Goal: Transaction & Acquisition: Purchase product/service

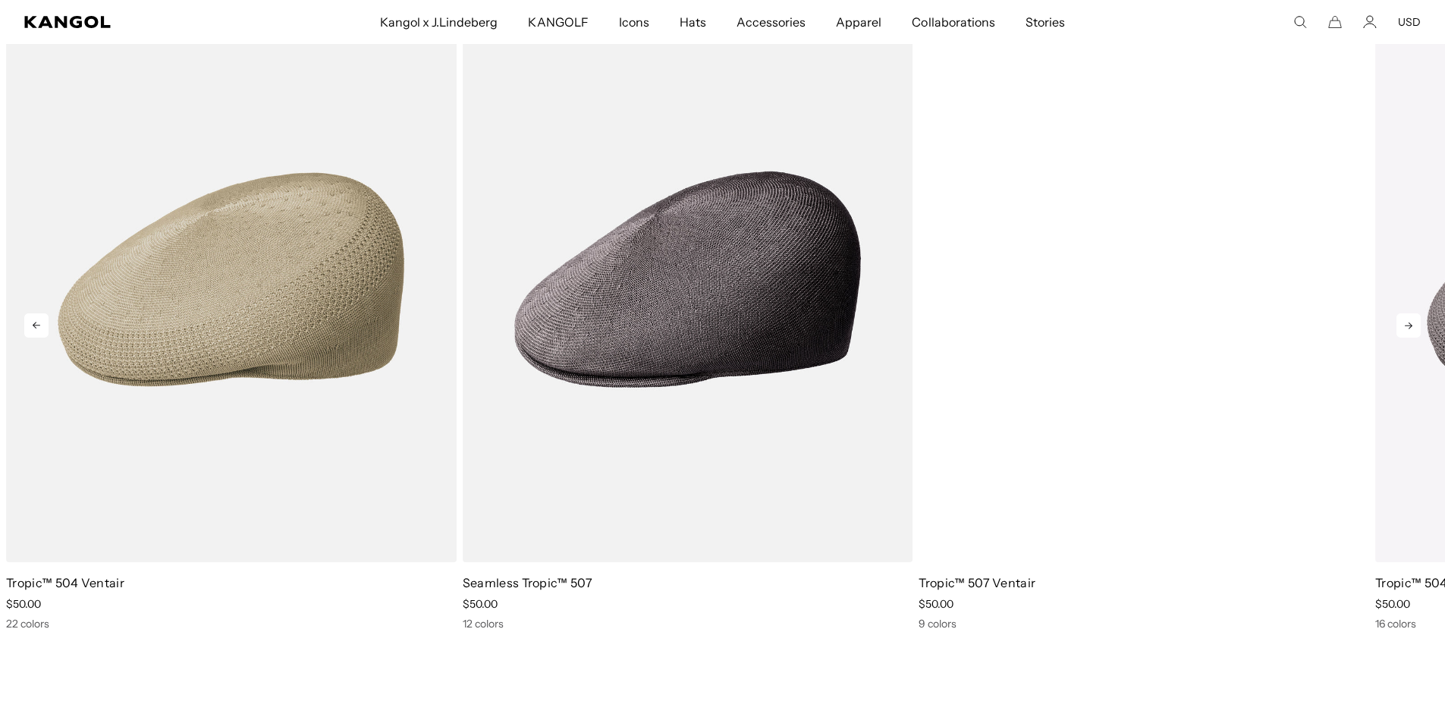
scroll to position [0, 313]
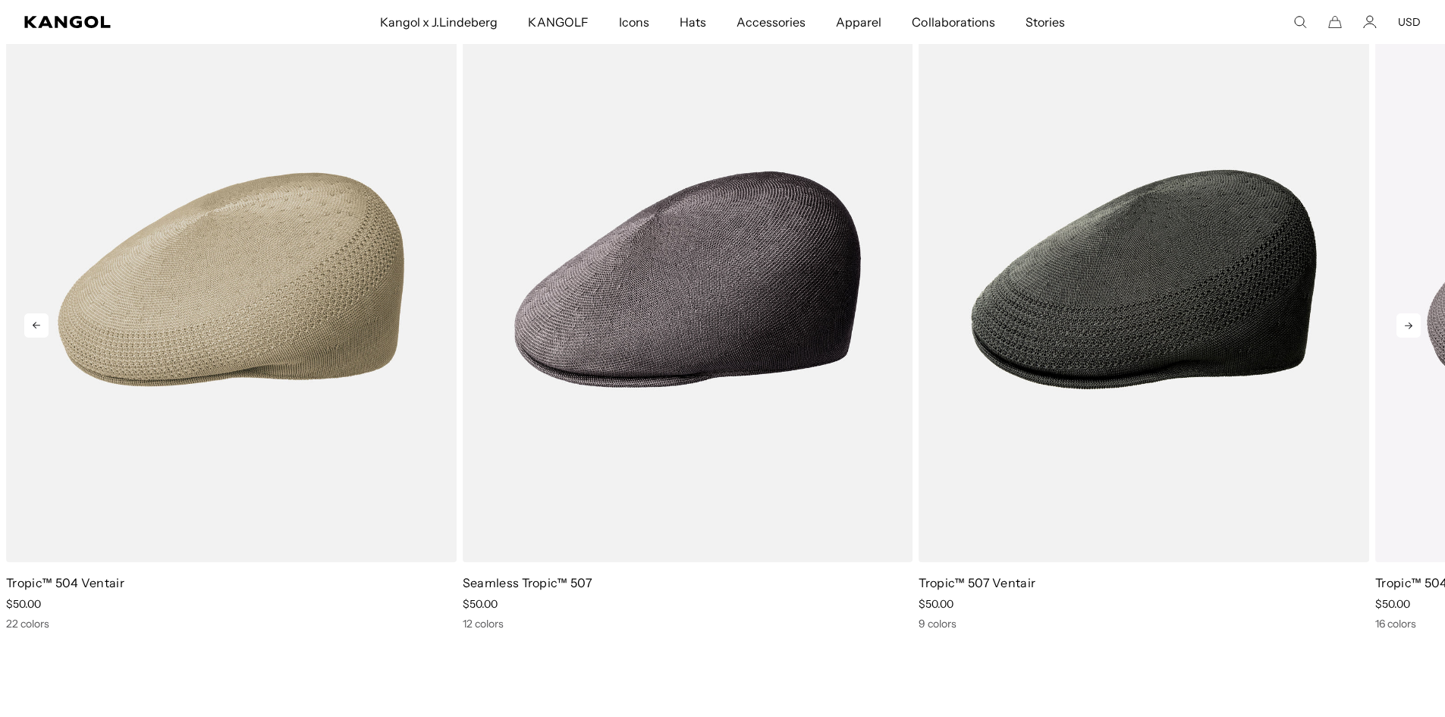
click at [1407, 325] on icon at bounding box center [1409, 325] width 8 height 7
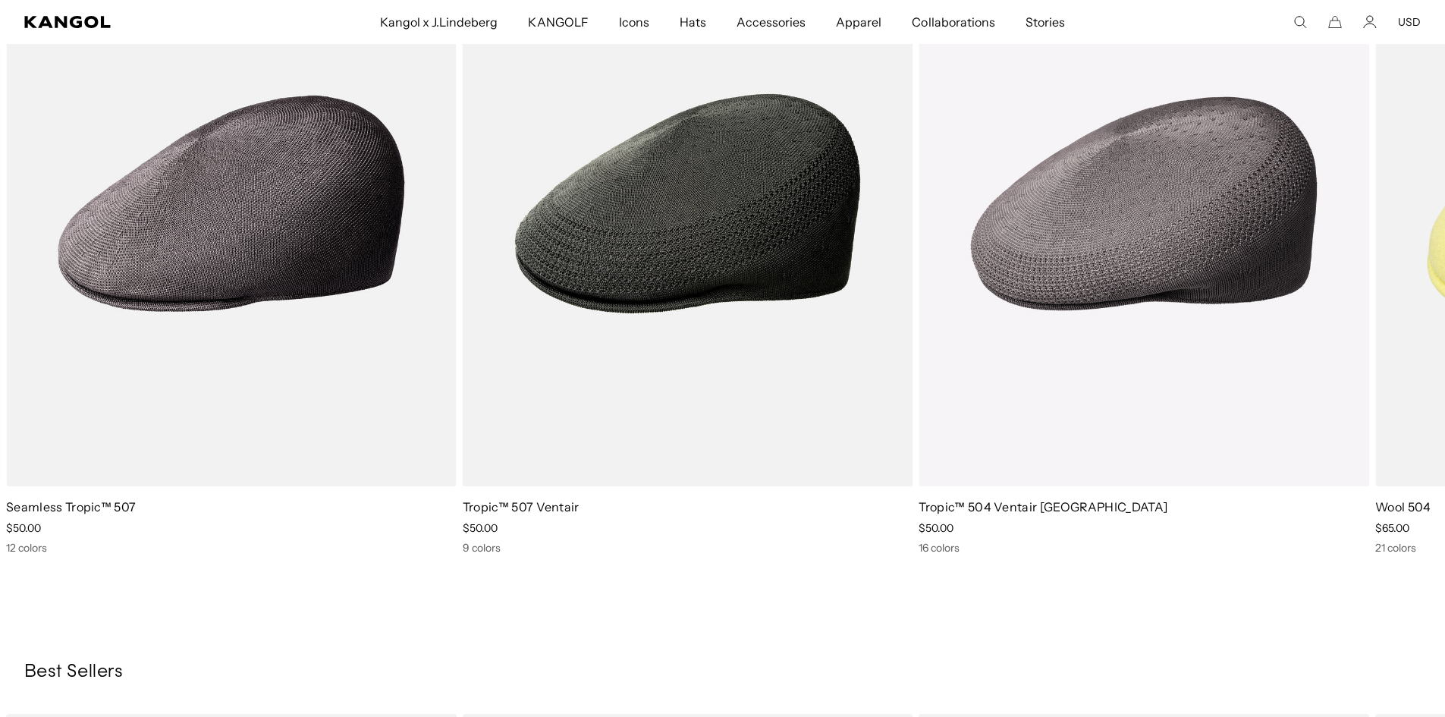
scroll to position [0, 0]
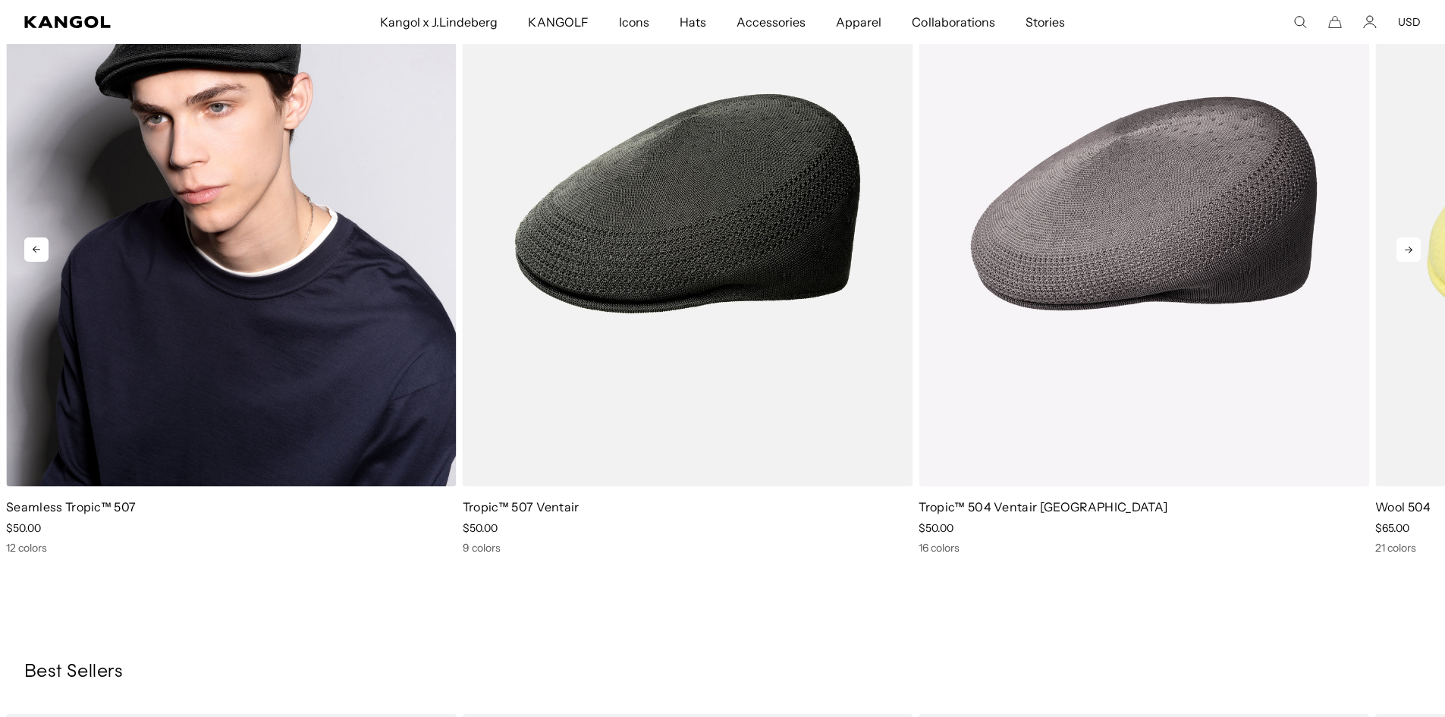
click at [181, 253] on img "2 of 5" at bounding box center [231, 203] width 451 height 565
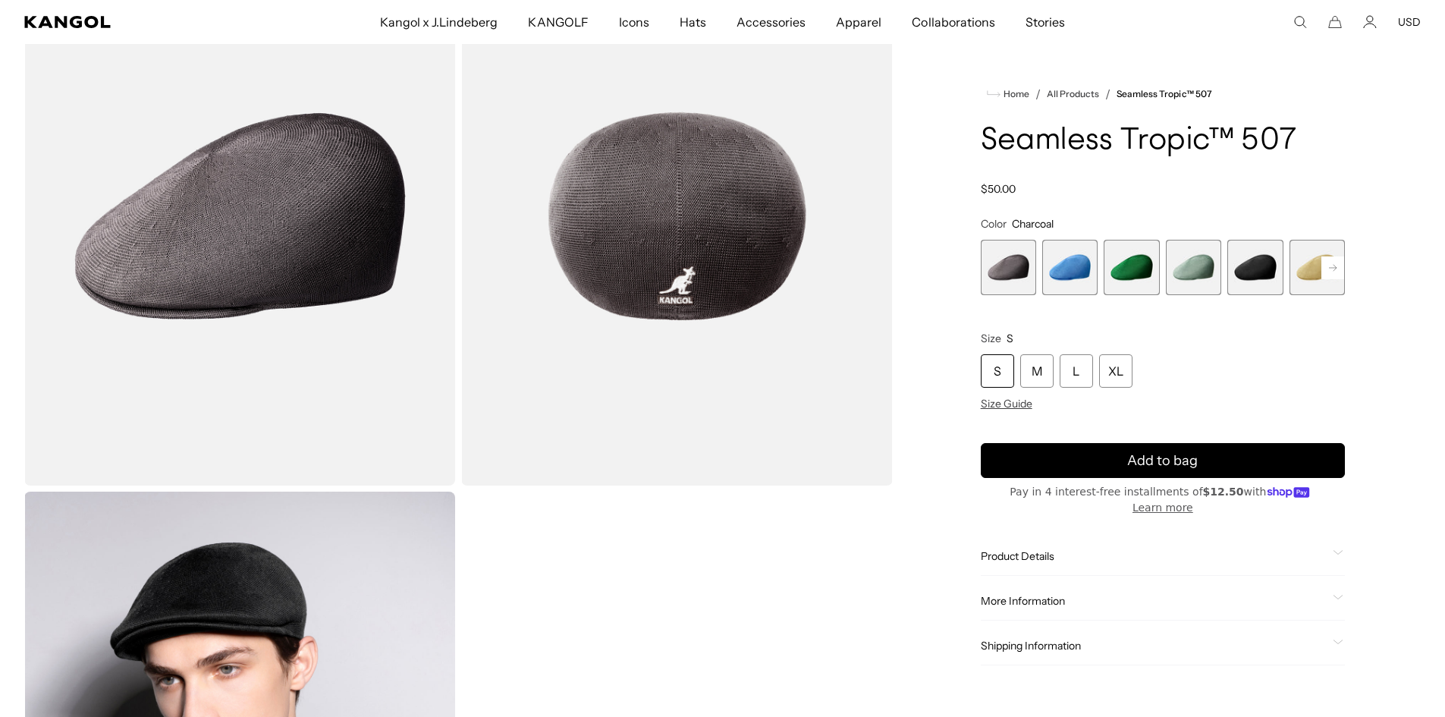
scroll to position [0, 313]
click at [1248, 273] on span "5 of 12" at bounding box center [1254, 267] width 55 height 55
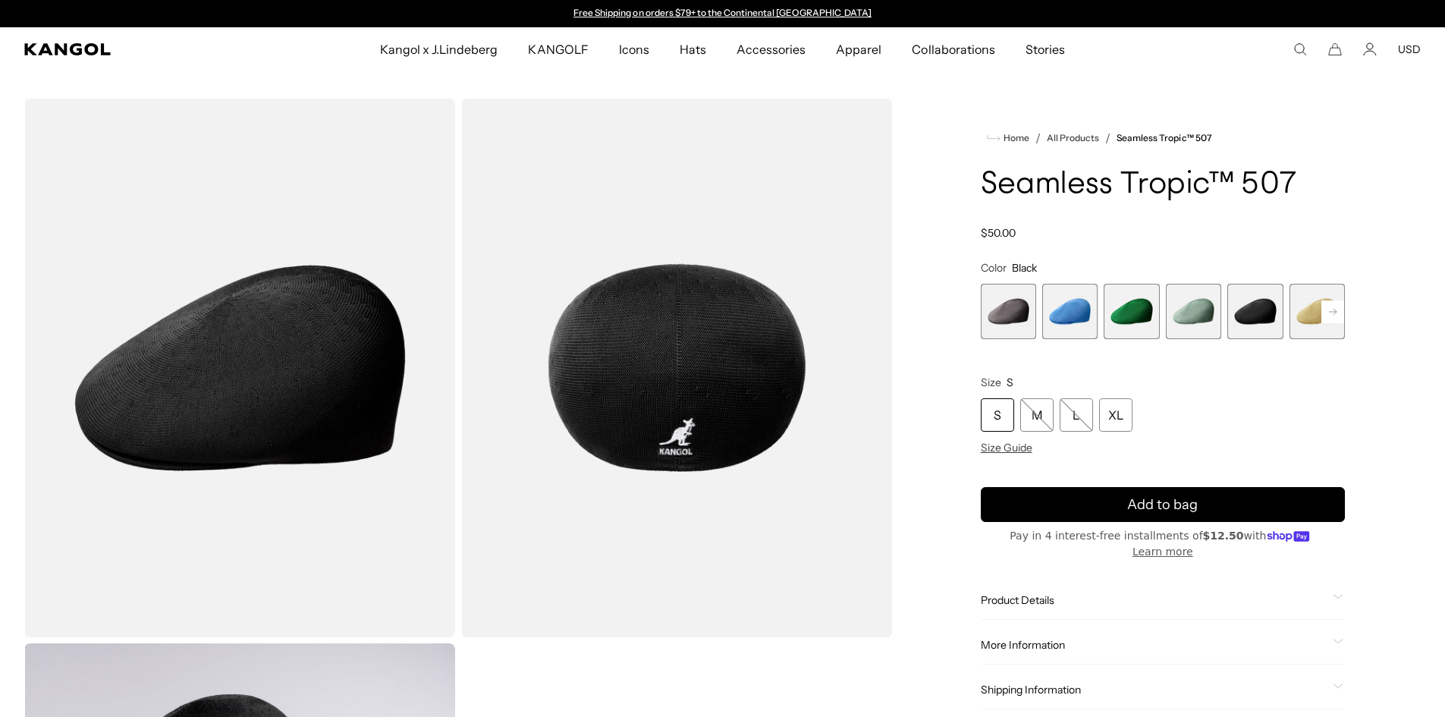
click at [1026, 313] on span "1 of 12" at bounding box center [1008, 311] width 55 height 55
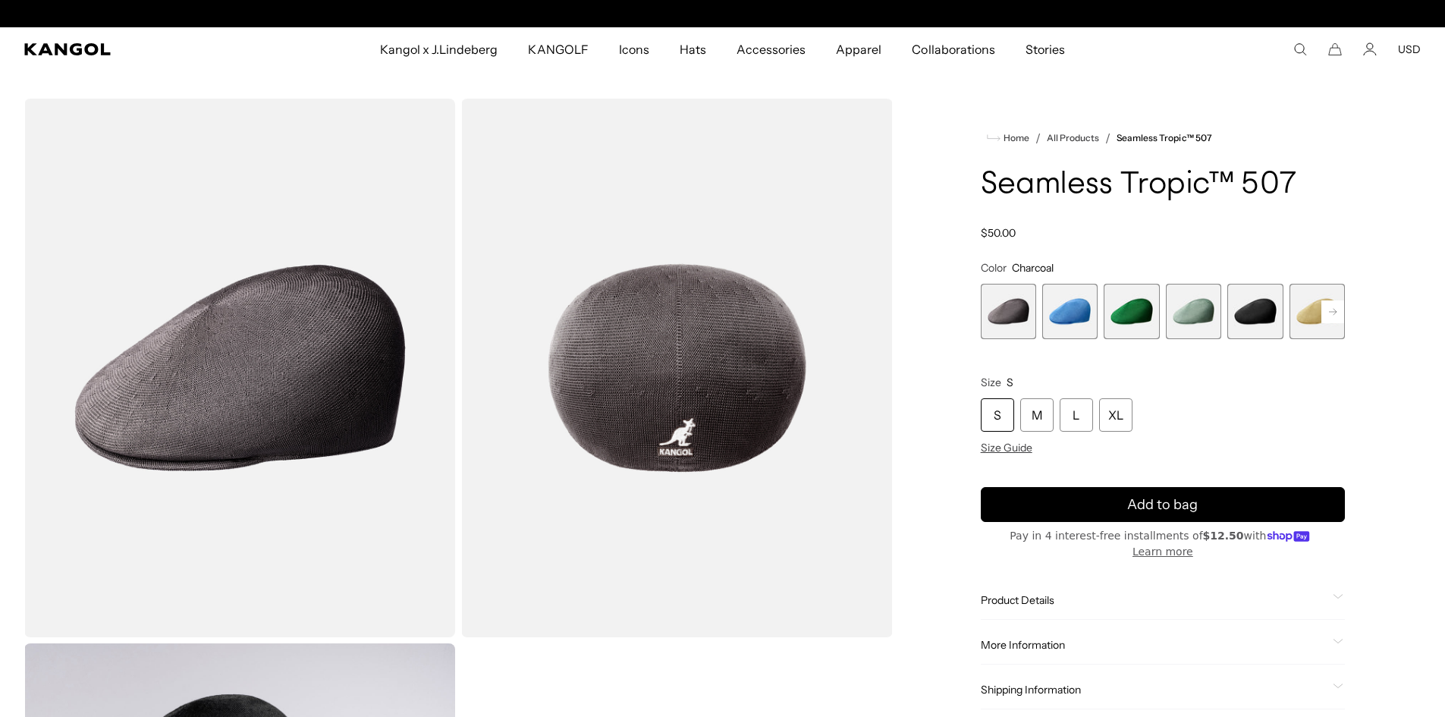
scroll to position [0, 313]
click at [1335, 307] on rect at bounding box center [1333, 311] width 23 height 23
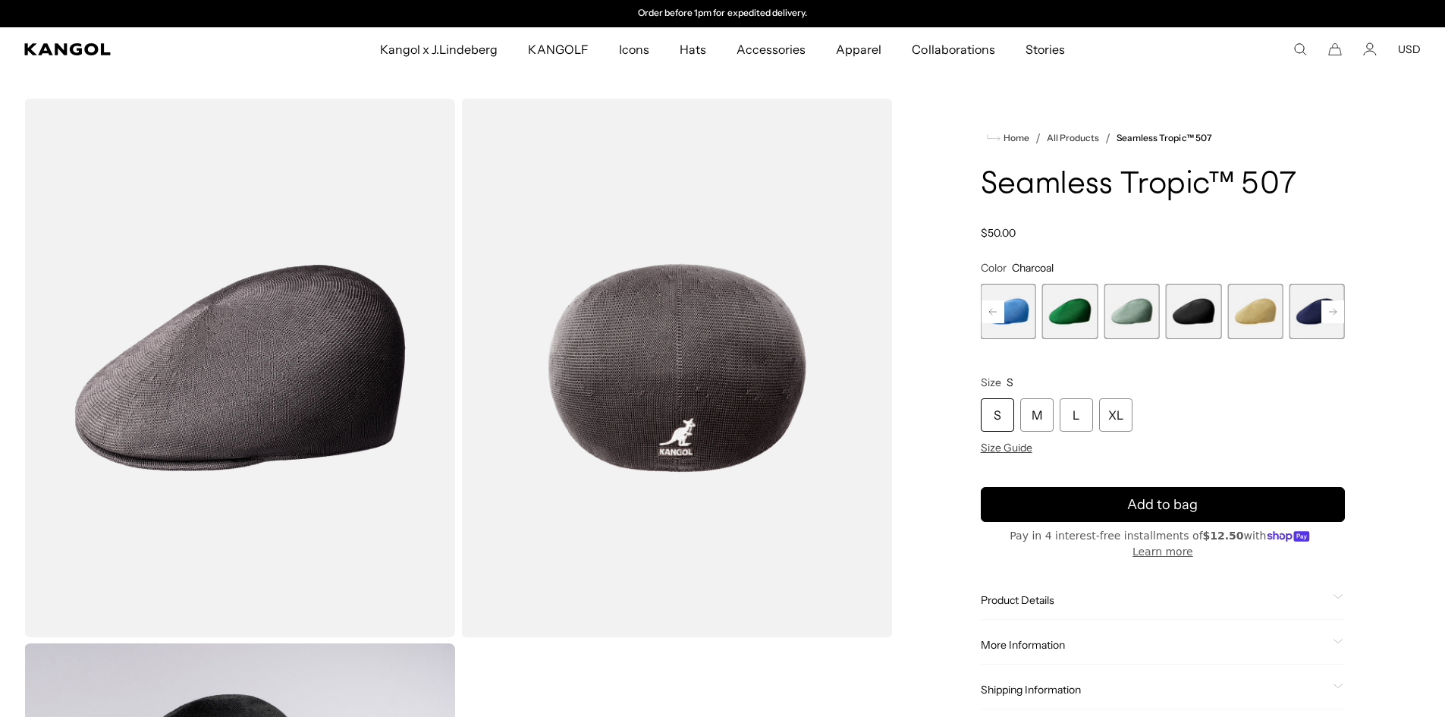
click at [1335, 310] on icon at bounding box center [1333, 311] width 8 height 6
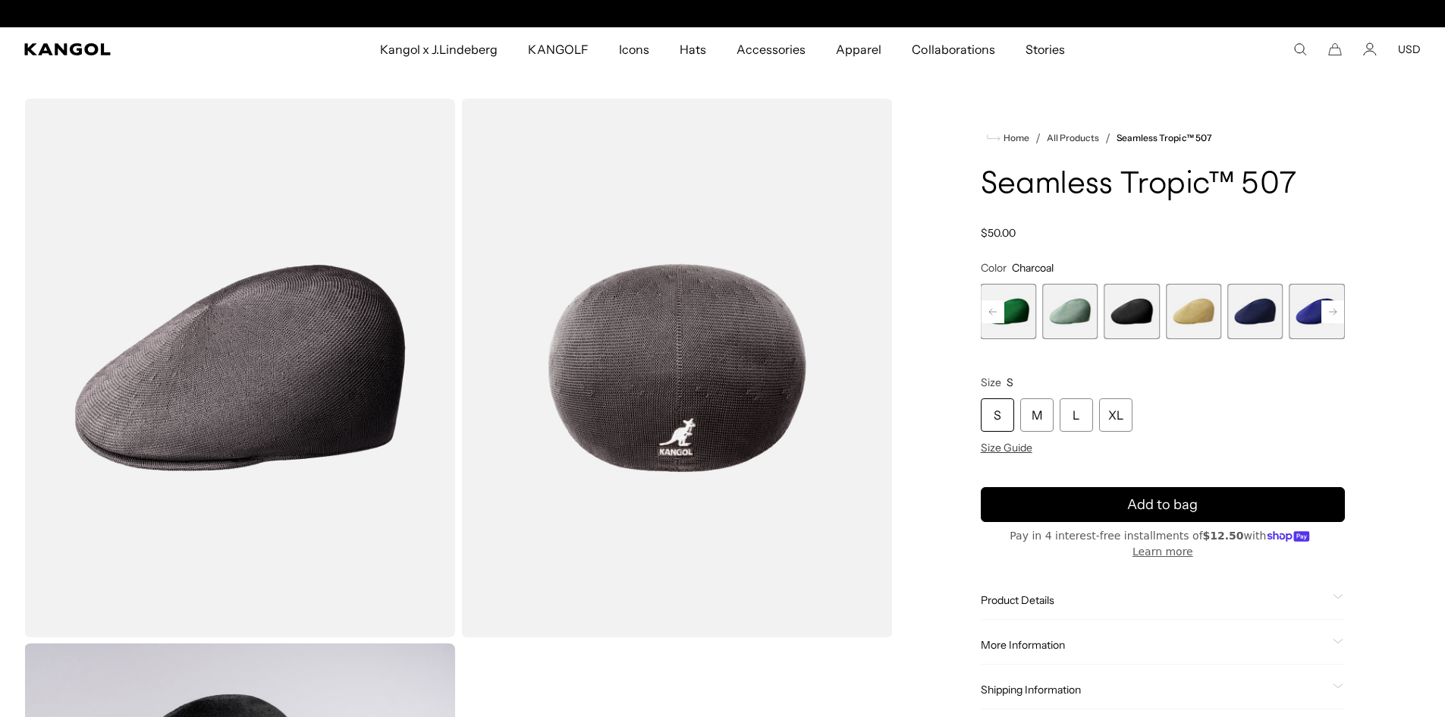
scroll to position [0, 0]
click at [1253, 310] on span "7 of 12" at bounding box center [1254, 311] width 55 height 55
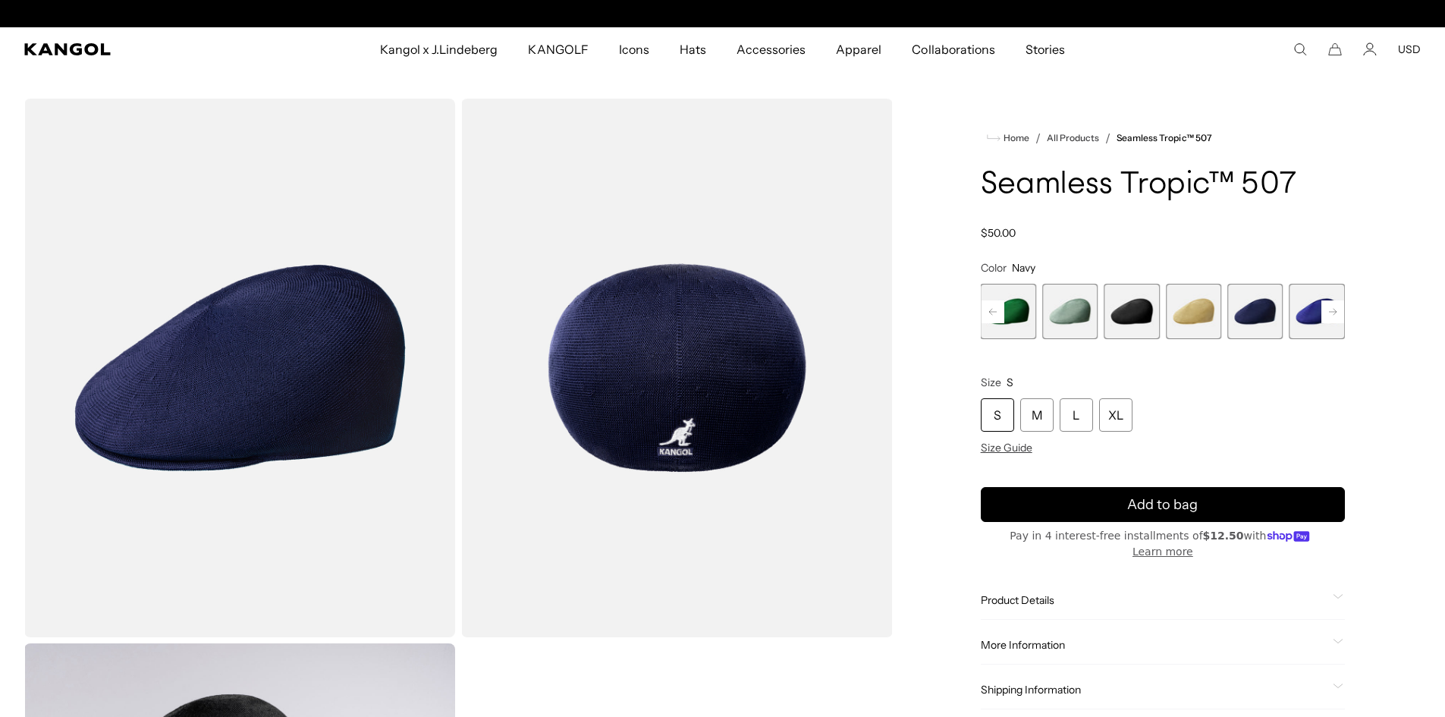
scroll to position [0, 313]
